Goal: Information Seeking & Learning: Learn about a topic

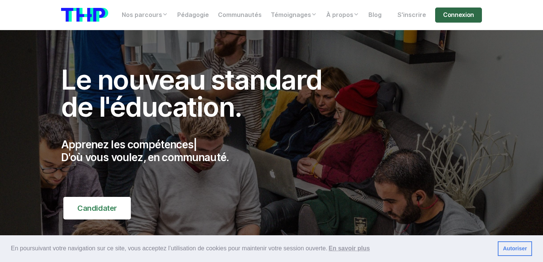
click at [457, 18] on link "Connexion" at bounding box center [458, 15] width 47 height 15
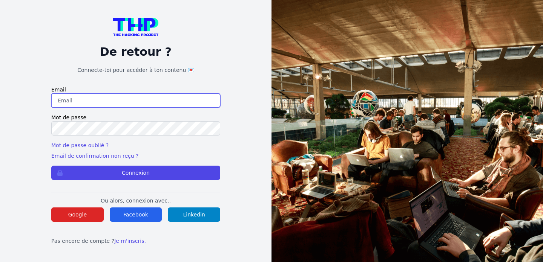
type input "sam.alzdh@gmail.com"
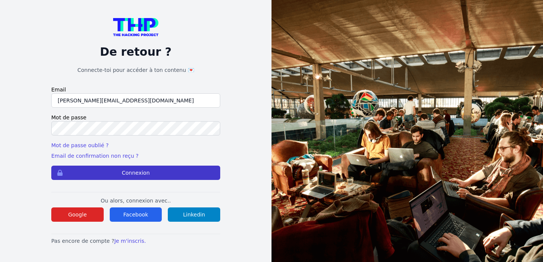
click at [124, 174] on button "Connexion" at bounding box center [135, 173] width 169 height 14
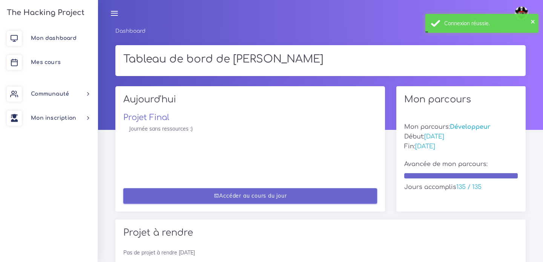
click at [226, 194] on link "Accéder au cours du jour" at bounding box center [250, 195] width 254 height 15
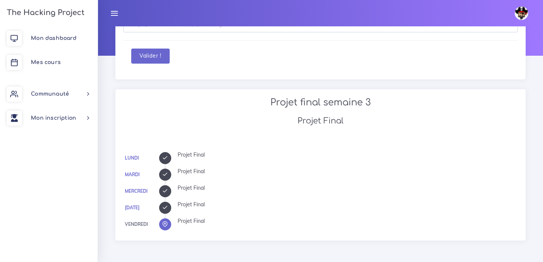
scroll to position [74, 0]
click at [46, 60] on span "Mes cours" at bounding box center [46, 63] width 30 height 6
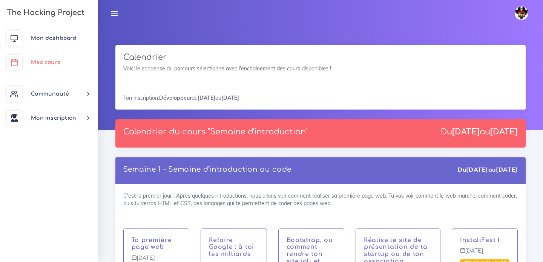
scroll to position [1758, 0]
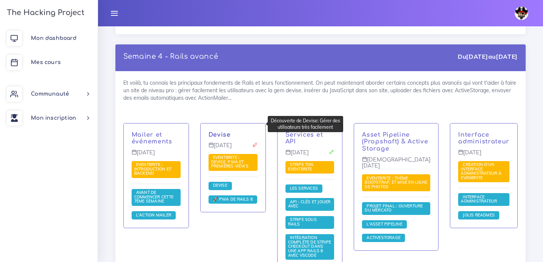
click at [225, 132] on link "Devise" at bounding box center [219, 135] width 22 height 7
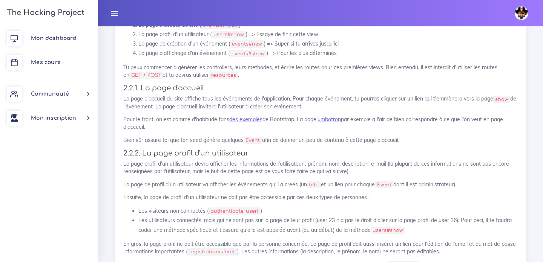
scroll to position [850, 0]
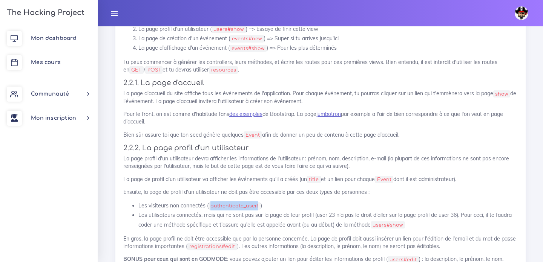
drag, startPoint x: 209, startPoint y: 198, endPoint x: 257, endPoint y: 198, distance: 48.6
click at [257, 202] on code "authenticate_user!" at bounding box center [234, 206] width 52 height 8
drag, startPoint x: 257, startPoint y: 199, endPoint x: 208, endPoint y: 199, distance: 49.4
click at [208, 202] on code "authenticate_user!" at bounding box center [234, 206] width 52 height 8
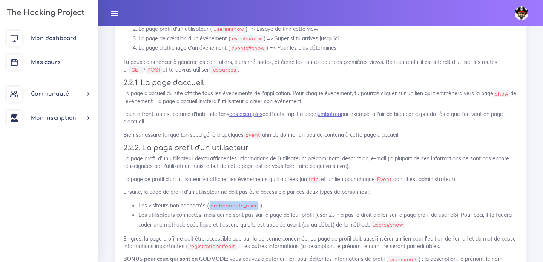
click at [208, 202] on code "authenticate_user!" at bounding box center [234, 206] width 52 height 8
drag, startPoint x: 208, startPoint y: 199, endPoint x: 248, endPoint y: 197, distance: 40.0
click at [248, 202] on code "authenticate_user!" at bounding box center [234, 206] width 52 height 8
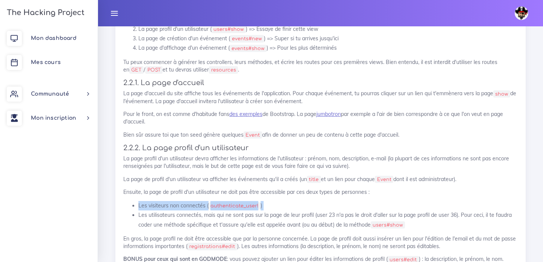
click at [248, 202] on code "authenticate_user!" at bounding box center [234, 206] width 52 height 8
click at [252, 202] on code "authenticate_user!" at bounding box center [234, 206] width 52 height 8
drag, startPoint x: 257, startPoint y: 196, endPoint x: 209, endPoint y: 197, distance: 47.9
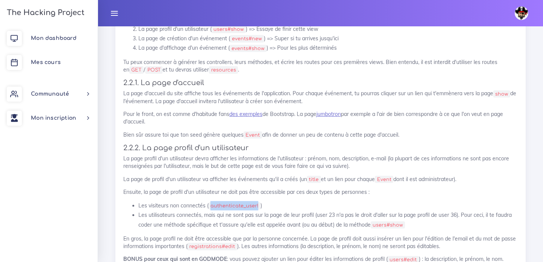
click at [209, 202] on code "authenticate_user!" at bounding box center [234, 206] width 52 height 8
click at [258, 201] on li "Les visiteurs non connectés ( authenticate_user! )" at bounding box center [327, 205] width 379 height 9
drag, startPoint x: 257, startPoint y: 198, endPoint x: 210, endPoint y: 198, distance: 47.1
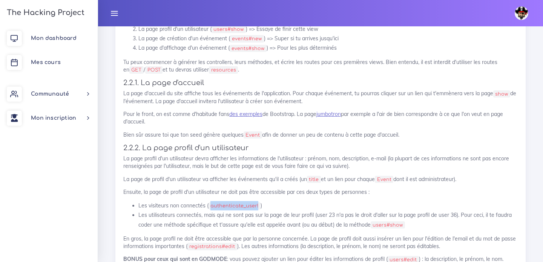
click at [210, 202] on code "authenticate_user!" at bounding box center [234, 206] width 52 height 8
click at [279, 187] on div "Eventbrite : Devise, PWA et premières views Maintenant que tu as un backend sol…" at bounding box center [320, 85] width 394 height 947
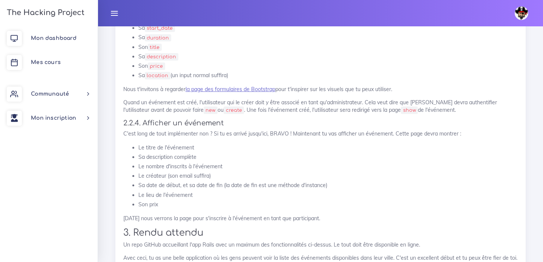
scroll to position [1151, 0]
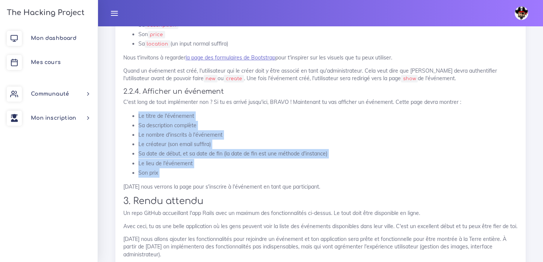
drag, startPoint x: 173, startPoint y: 172, endPoint x: 118, endPoint y: 110, distance: 82.6
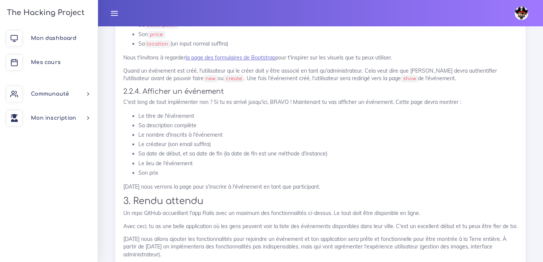
click at [131, 112] on ul "Le titre de l'événement Sa description complète Le nombre d'inscrits à l'événem…" at bounding box center [320, 145] width 394 height 66
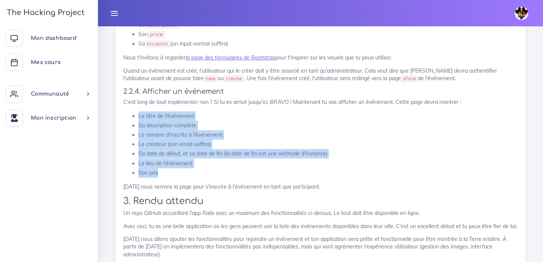
drag, startPoint x: 132, startPoint y: 108, endPoint x: 188, endPoint y: 168, distance: 82.1
click at [188, 168] on ul "Le titre de l'événement Sa description complète Le nombre d'inscrits à l'événem…" at bounding box center [320, 145] width 394 height 66
click at [188, 169] on li "Son prix" at bounding box center [327, 173] width 379 height 9
drag, startPoint x: 188, startPoint y: 168, endPoint x: 109, endPoint y: 100, distance: 103.7
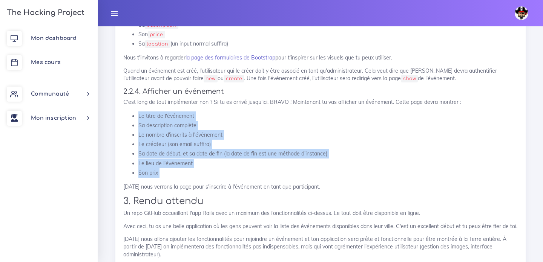
click at [194, 140] on li "Le créateur (son email suffira)" at bounding box center [327, 144] width 379 height 9
drag, startPoint x: 179, startPoint y: 168, endPoint x: 120, endPoint y: 108, distance: 84.2
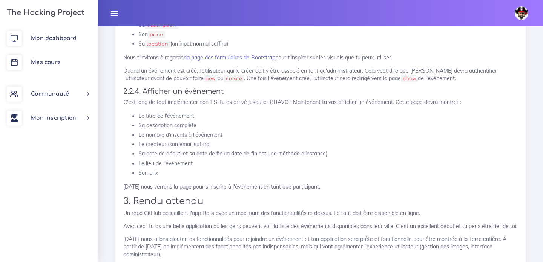
click at [185, 112] on li "Le titre de l'événement" at bounding box center [327, 116] width 379 height 9
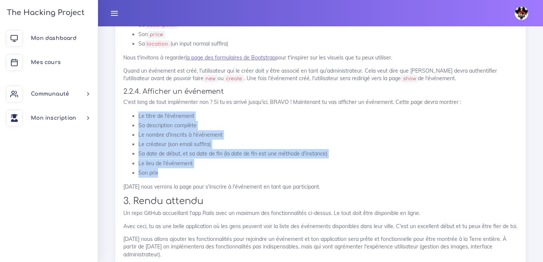
drag, startPoint x: 182, startPoint y: 164, endPoint x: 133, endPoint y: 106, distance: 74.9
click at [133, 112] on ul "Le titre de l'événement Sa description complète Le nombre d'inscrits à l'événem…" at bounding box center [320, 145] width 394 height 66
click at [138, 112] on li "Le titre de l'événement" at bounding box center [327, 116] width 379 height 9
drag, startPoint x: 187, startPoint y: 162, endPoint x: 131, endPoint y: 101, distance: 83.2
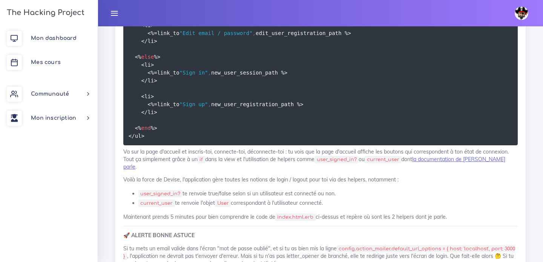
scroll to position [3626, 0]
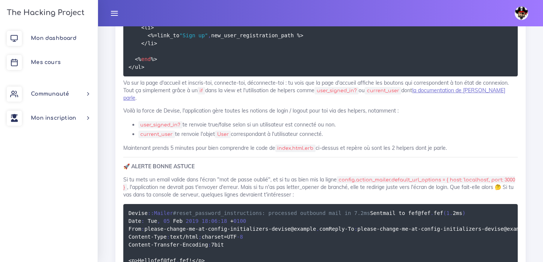
drag, startPoint x: 158, startPoint y: 95, endPoint x: 199, endPoint y: 93, distance: 40.8
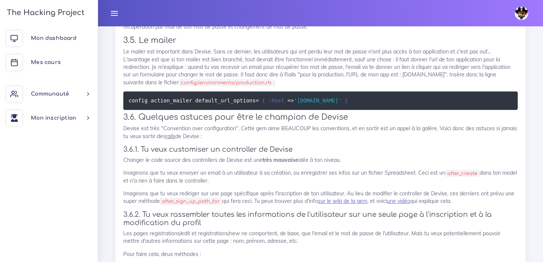
scroll to position [4204, 0]
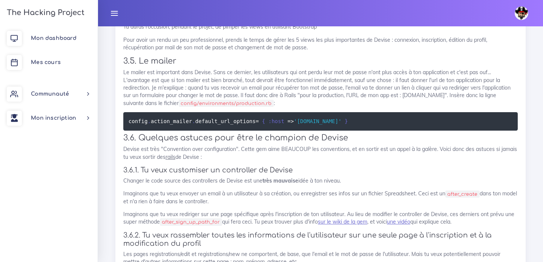
drag, startPoint x: 139, startPoint y: 117, endPoint x: 274, endPoint y: 112, distance: 135.4
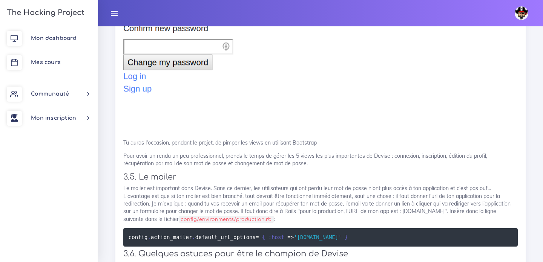
scroll to position [4180, 0]
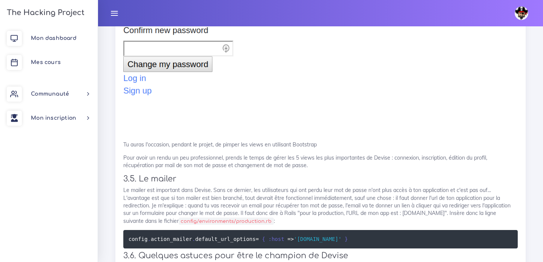
drag, startPoint x: 270, startPoint y: 117, endPoint x: 115, endPoint y: 55, distance: 166.9
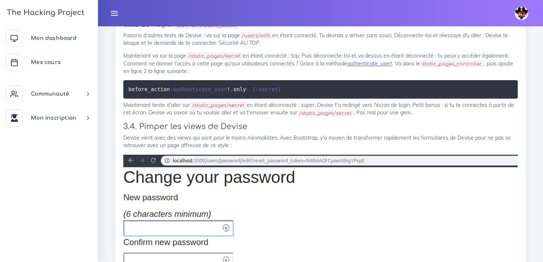
scroll to position [3932, 0]
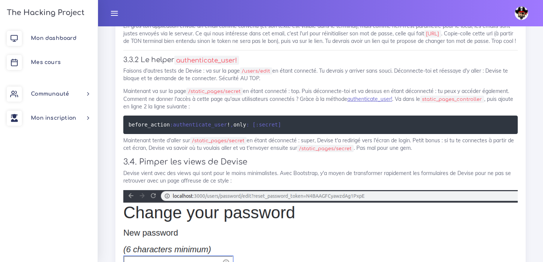
drag, startPoint x: 295, startPoint y: 79, endPoint x: 161, endPoint y: 92, distance: 134.8
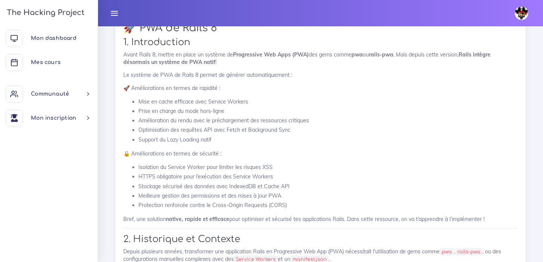
scroll to position [5036, 0]
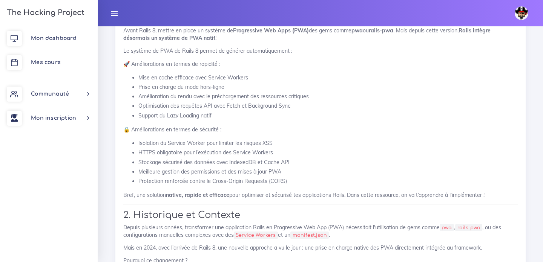
drag, startPoint x: 127, startPoint y: 87, endPoint x: 234, endPoint y: 169, distance: 133.7
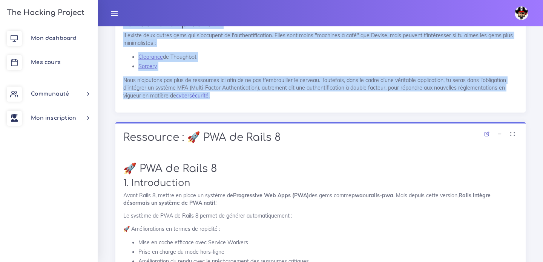
scroll to position [4842, 0]
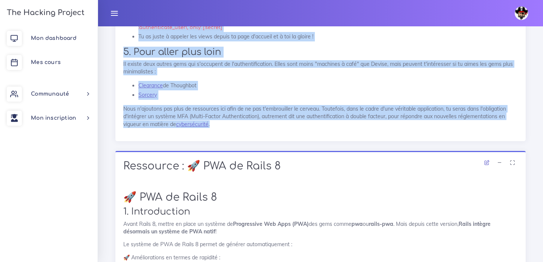
drag, startPoint x: 234, startPoint y: 199, endPoint x: 184, endPoint y: 44, distance: 162.8
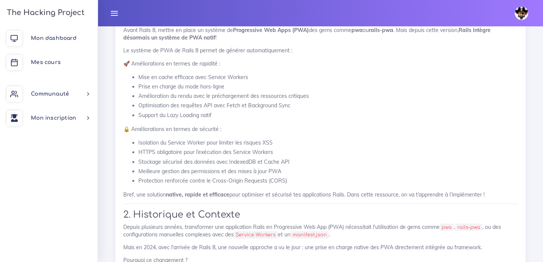
scroll to position [5034, 0]
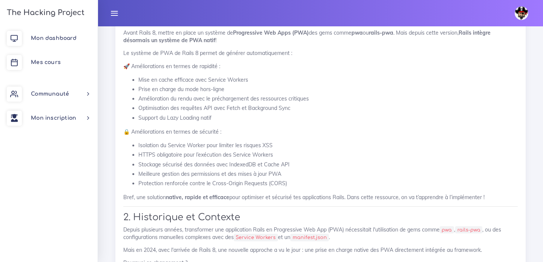
drag, startPoint x: 234, startPoint y: 208, endPoint x: 159, endPoint y: 112, distance: 122.2
drag, startPoint x: 321, startPoint y: 173, endPoint x: 124, endPoint y: 42, distance: 236.6
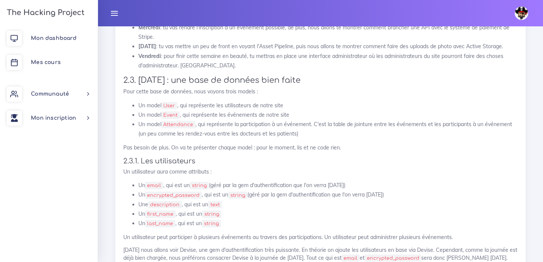
scroll to position [793, 0]
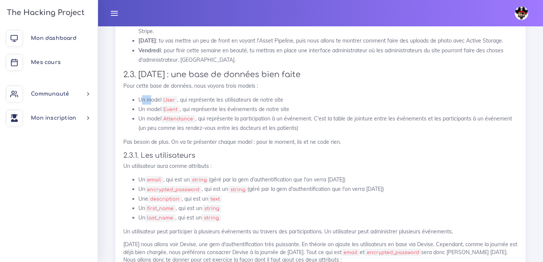
drag, startPoint x: 141, startPoint y: 91, endPoint x: 152, endPoint y: 89, distance: 11.2
click at [152, 95] on li "Un model User , qui représente les utilisateurs de notre site" at bounding box center [327, 99] width 379 height 9
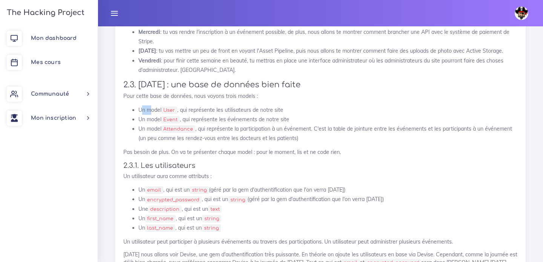
scroll to position [779, 0]
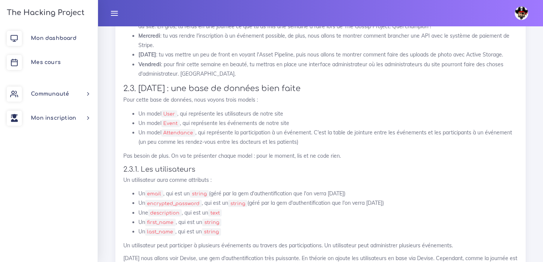
click at [154, 109] on li "Un model User , qui représente les utilisateurs de notre site" at bounding box center [327, 113] width 379 height 9
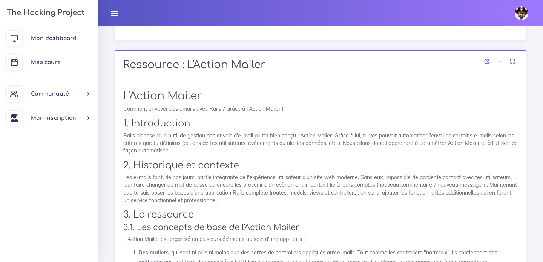
scroll to position [1938, 0]
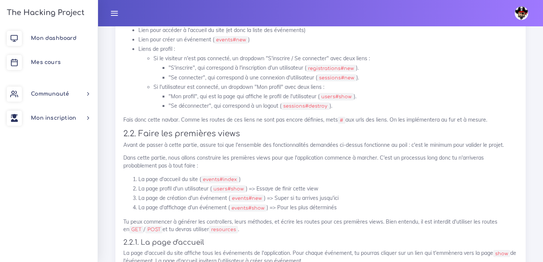
scroll to position [690, 0]
click at [264, 175] on li "La page d'accueil du site ( events#index )" at bounding box center [327, 179] width 379 height 9
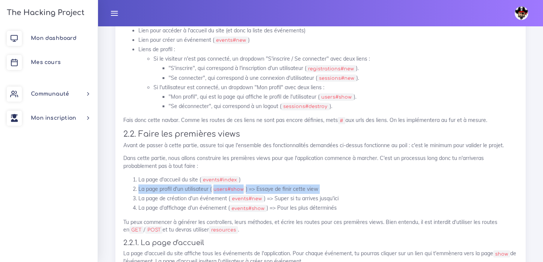
drag, startPoint x: 256, startPoint y: 169, endPoint x: 129, endPoint y: 188, distance: 128.1
click at [129, 188] on ol "La page d'accueil du site ( events#index ) La page profil d'un utilisateur ( us…" at bounding box center [320, 194] width 394 height 38
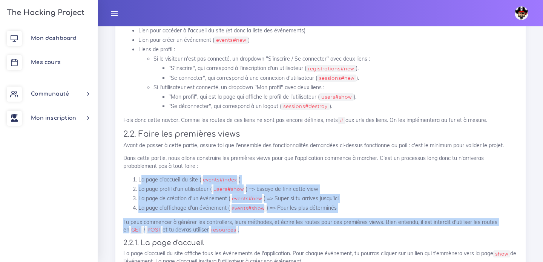
drag, startPoint x: 128, startPoint y: 170, endPoint x: 244, endPoint y: 222, distance: 127.9
click at [244, 222] on div "Eventbrite : Devise, PWA et premières views Maintenant que tu as un backend sol…" at bounding box center [320, 245] width 394 height 947
click at [244, 222] on p "Tu peux commencer à générer les controllers, leurs méthodes, et écrire les rout…" at bounding box center [320, 226] width 394 height 15
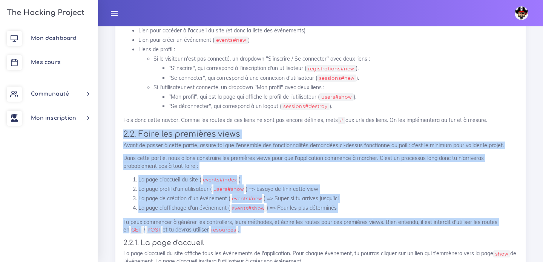
drag, startPoint x: 244, startPoint y: 222, endPoint x: 110, endPoint y: 126, distance: 165.3
click at [110, 126] on div "Projets : Eventbrite : Devise, PWA et premières views Eventbrite : Devise, PWA …" at bounding box center [320, 237] width 421 height 1011
drag, startPoint x: 113, startPoint y: 125, endPoint x: 225, endPoint y: 217, distance: 144.6
click at [225, 217] on div "Projets : Eventbrite : Devise, PWA et premières views Eventbrite : Devise, PWA …" at bounding box center [320, 237] width 421 height 1011
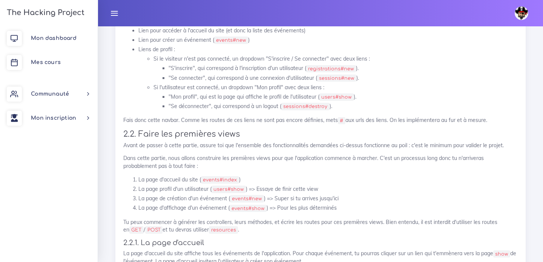
click at [234, 219] on p "Tu peux commencer à générer les controllers, leurs méthodes, et écrire les rout…" at bounding box center [320, 226] width 394 height 15
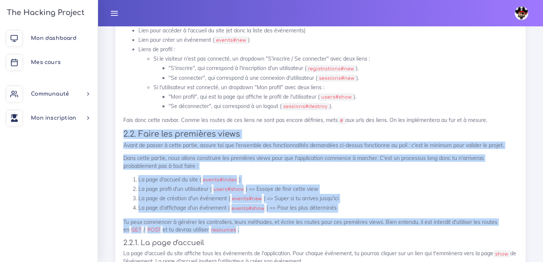
drag, startPoint x: 239, startPoint y: 222, endPoint x: 119, endPoint y: 122, distance: 155.5
click at [119, 122] on div "Eventbrite : Devise, PWA et premières views Maintenant que tu as un backend sol…" at bounding box center [320, 248] width 410 height 968
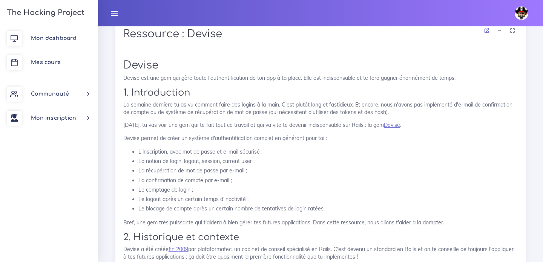
scroll to position [1477, 0]
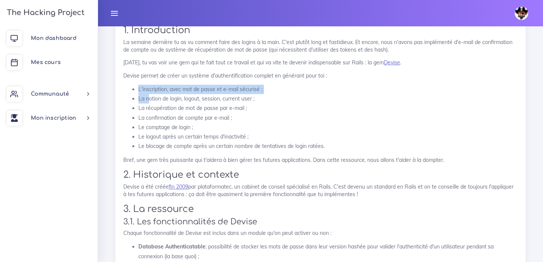
drag, startPoint x: 136, startPoint y: 81, endPoint x: 150, endPoint y: 87, distance: 14.4
click at [150, 87] on ul "L'inscription, avec mot de passe et e-mail sécurisé ; La notion de login, logou…" at bounding box center [320, 118] width 394 height 66
click at [150, 94] on li "La notion de login, logout, session, current user ;" at bounding box center [327, 98] width 379 height 9
